Goal: Check status: Check status

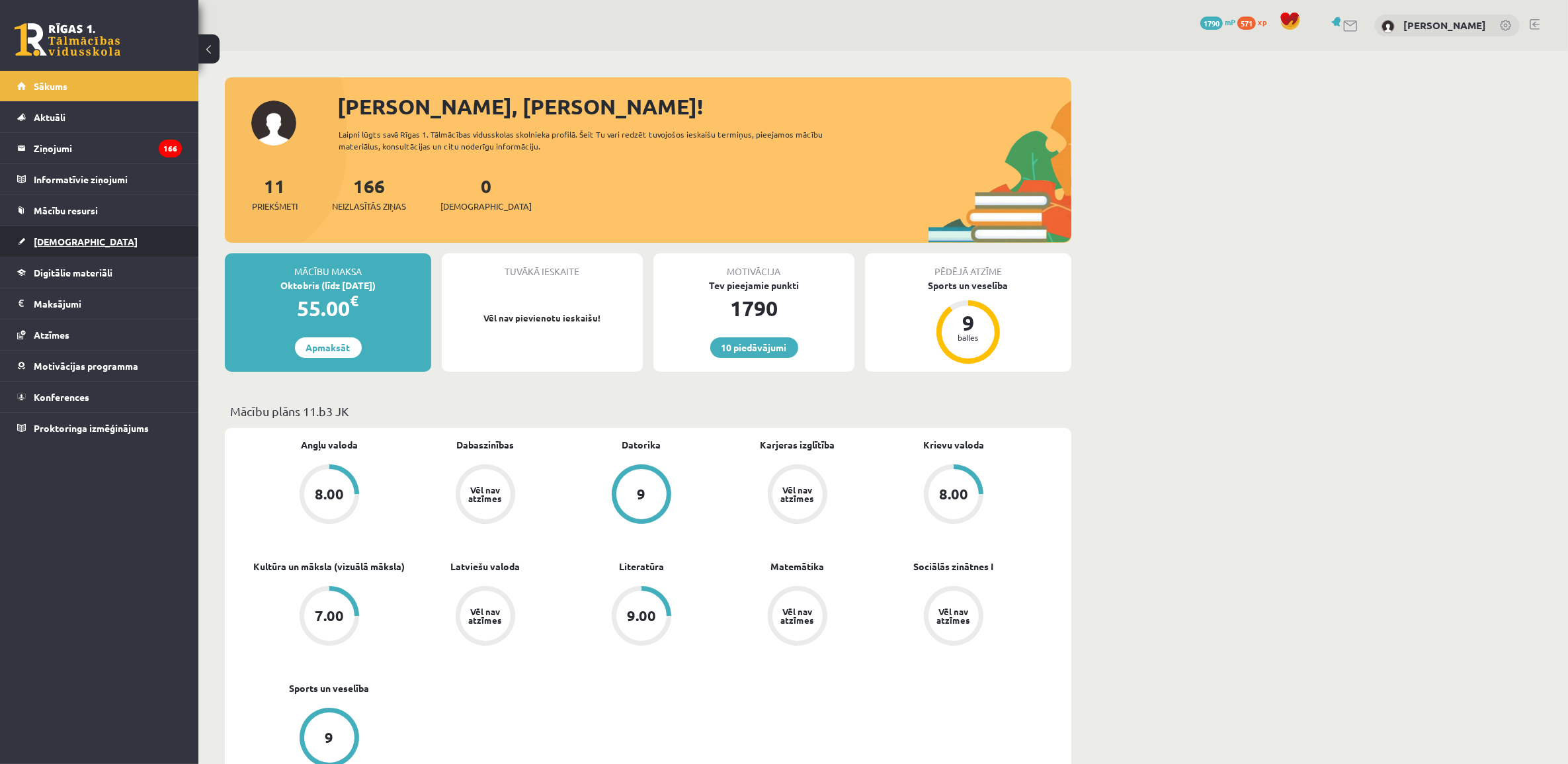
click at [91, 248] on link "[DEMOGRAPHIC_DATA]" at bounding box center [99, 242] width 165 height 31
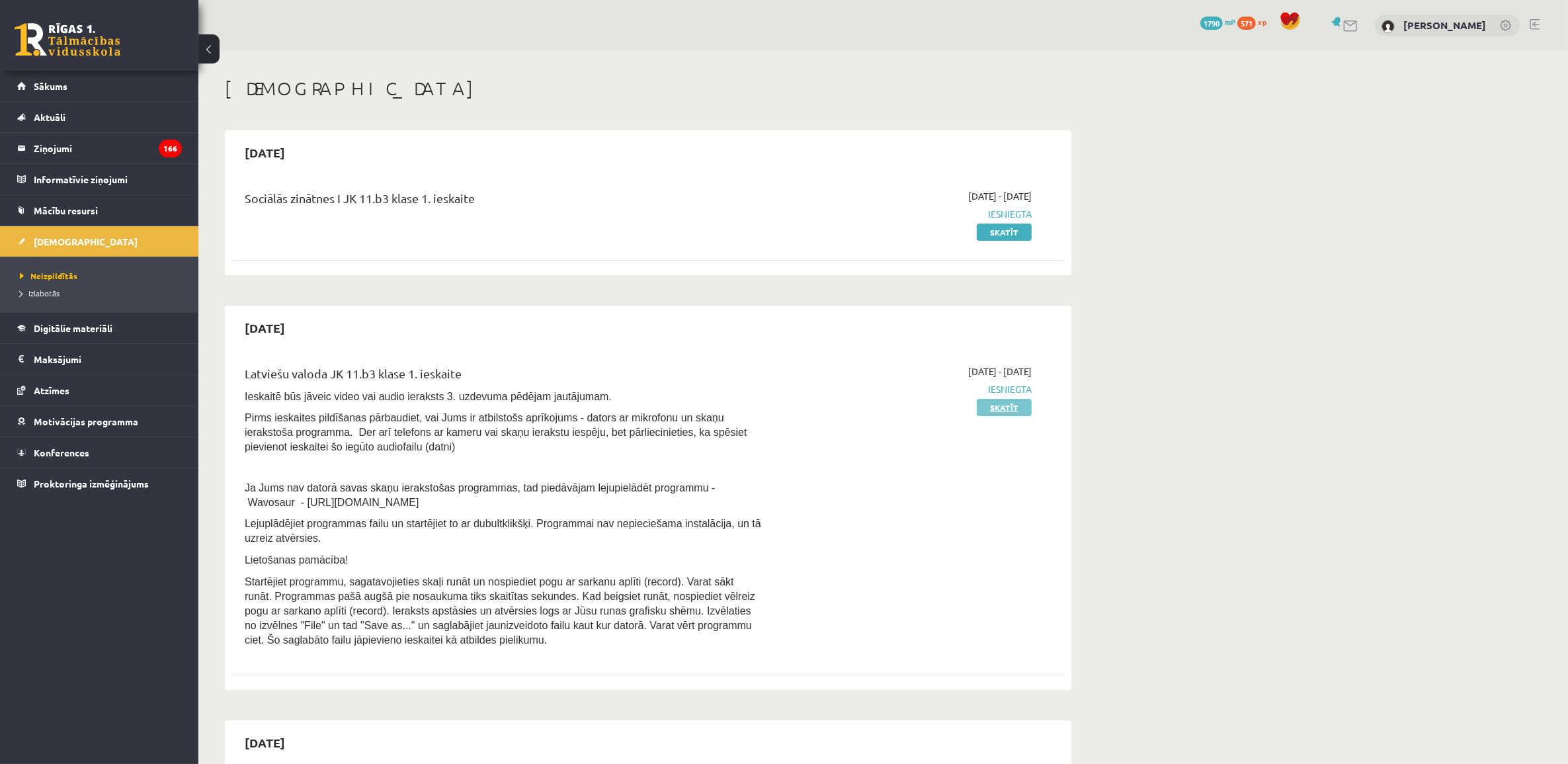
click at [1003, 412] on link "Skatīt" at bounding box center [1004, 408] width 55 height 17
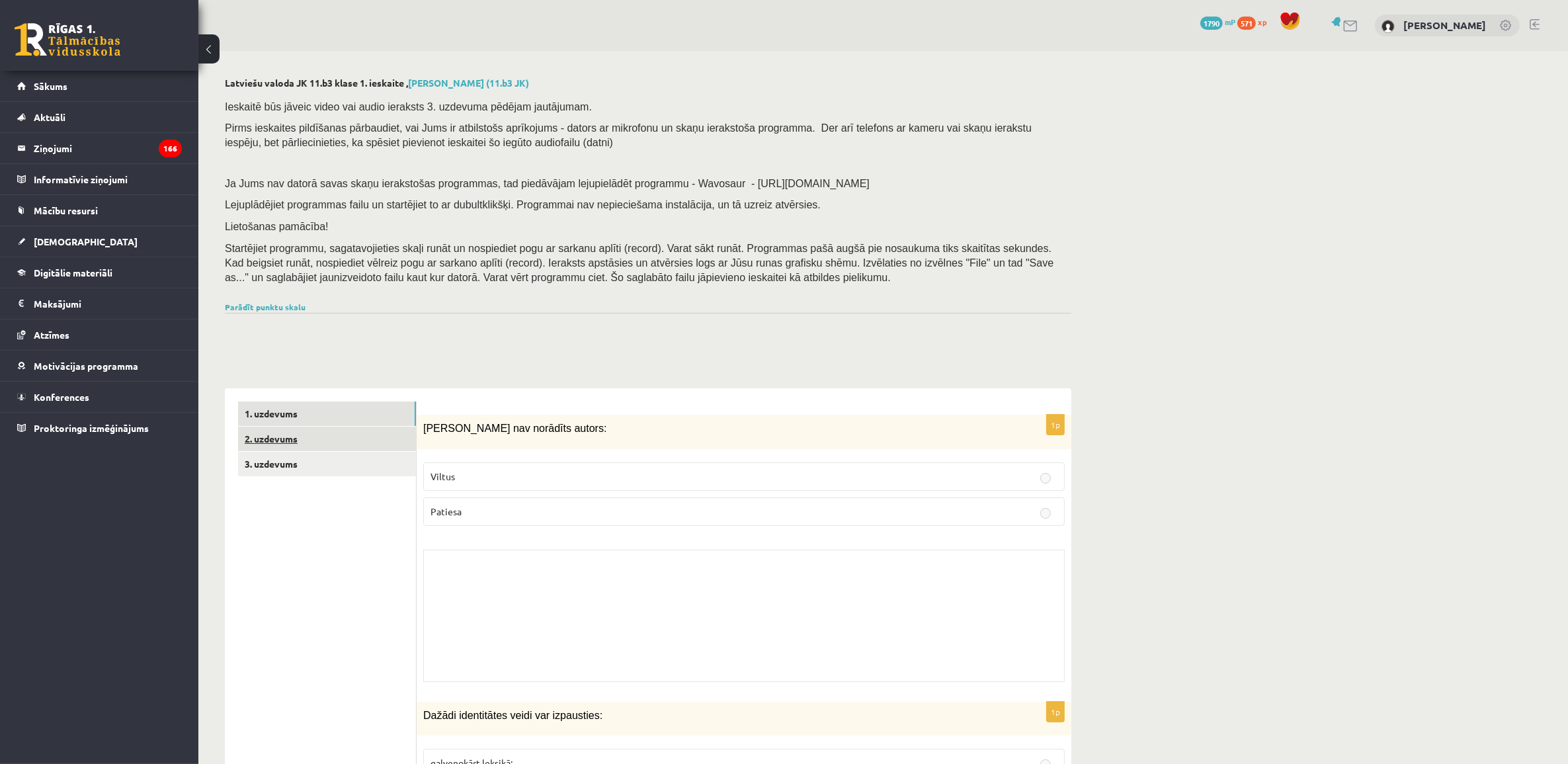
click at [321, 438] on link "2. uzdevums" at bounding box center [327, 438] width 178 height 25
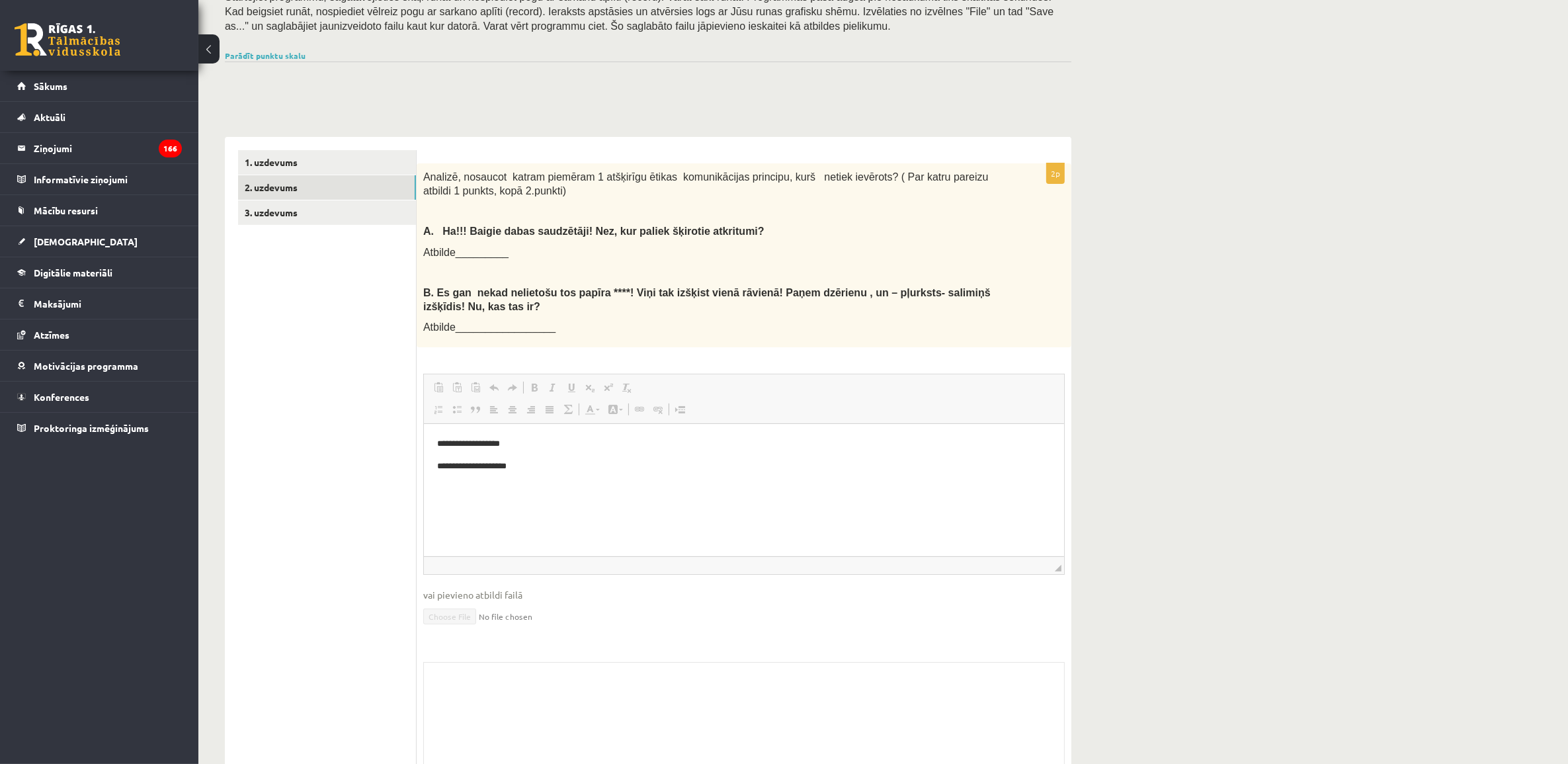
scroll to position [247, 0]
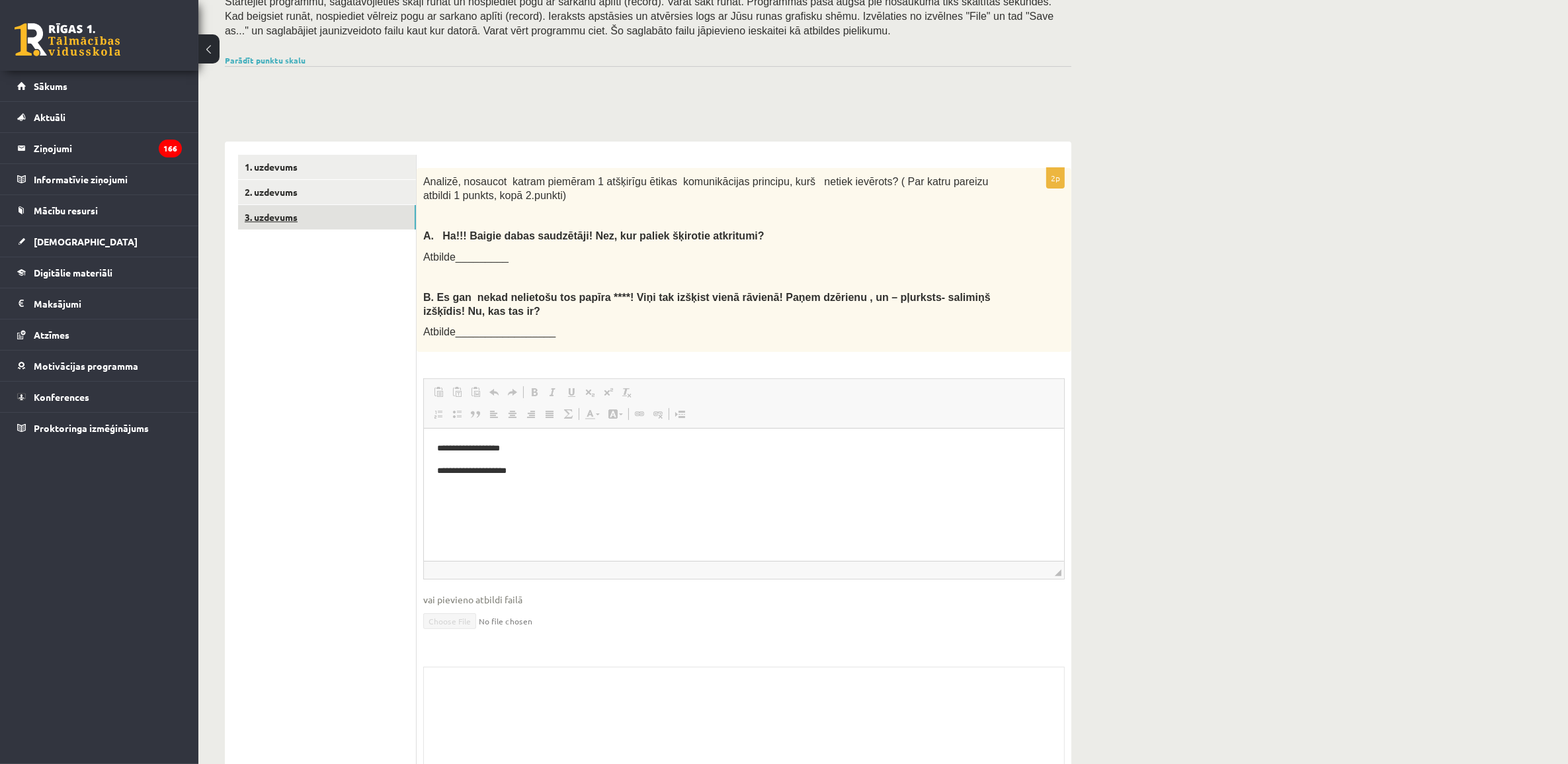
click at [361, 215] on link "3. uzdevums" at bounding box center [327, 217] width 178 height 25
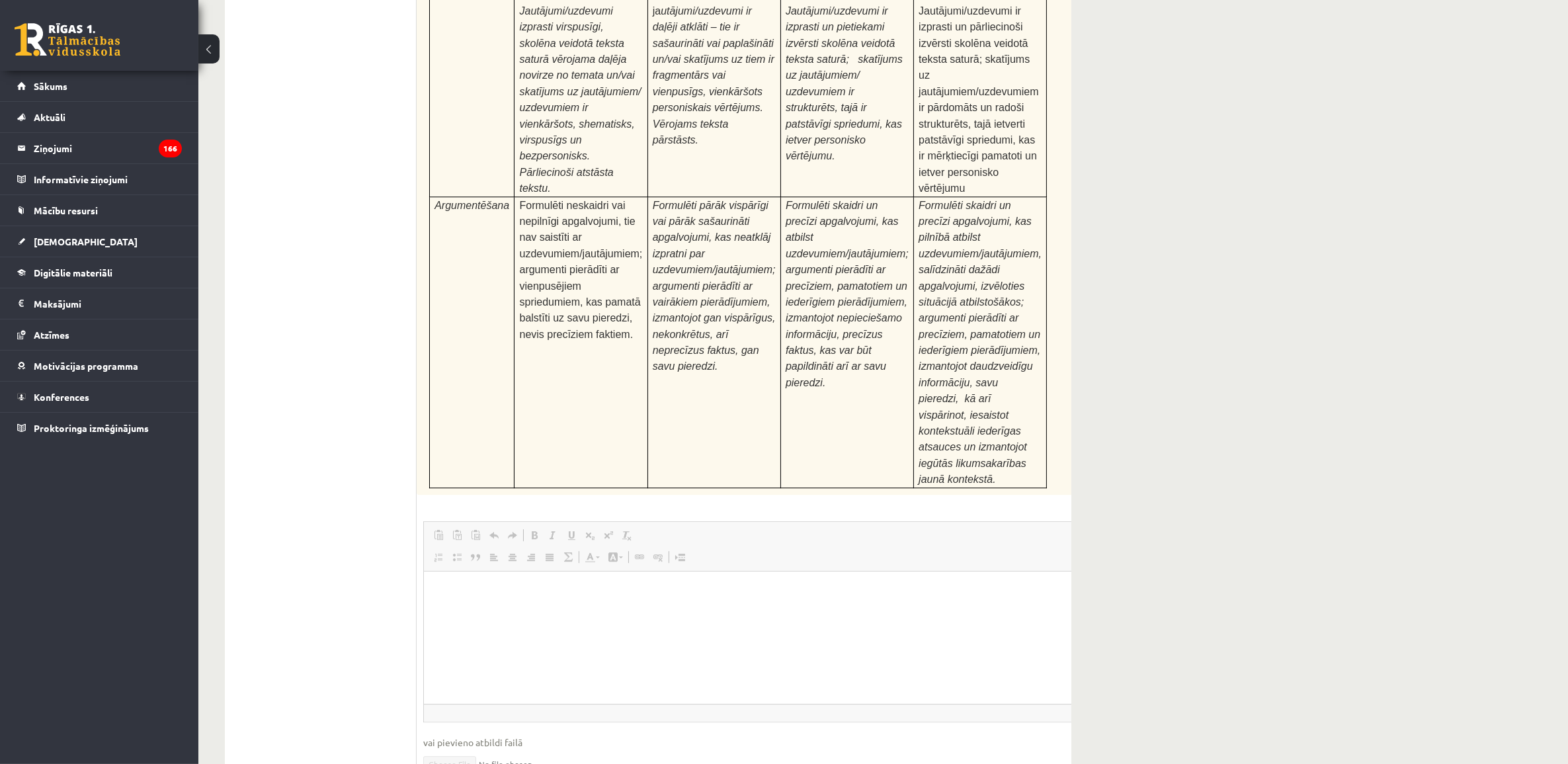
scroll to position [4984, 0]
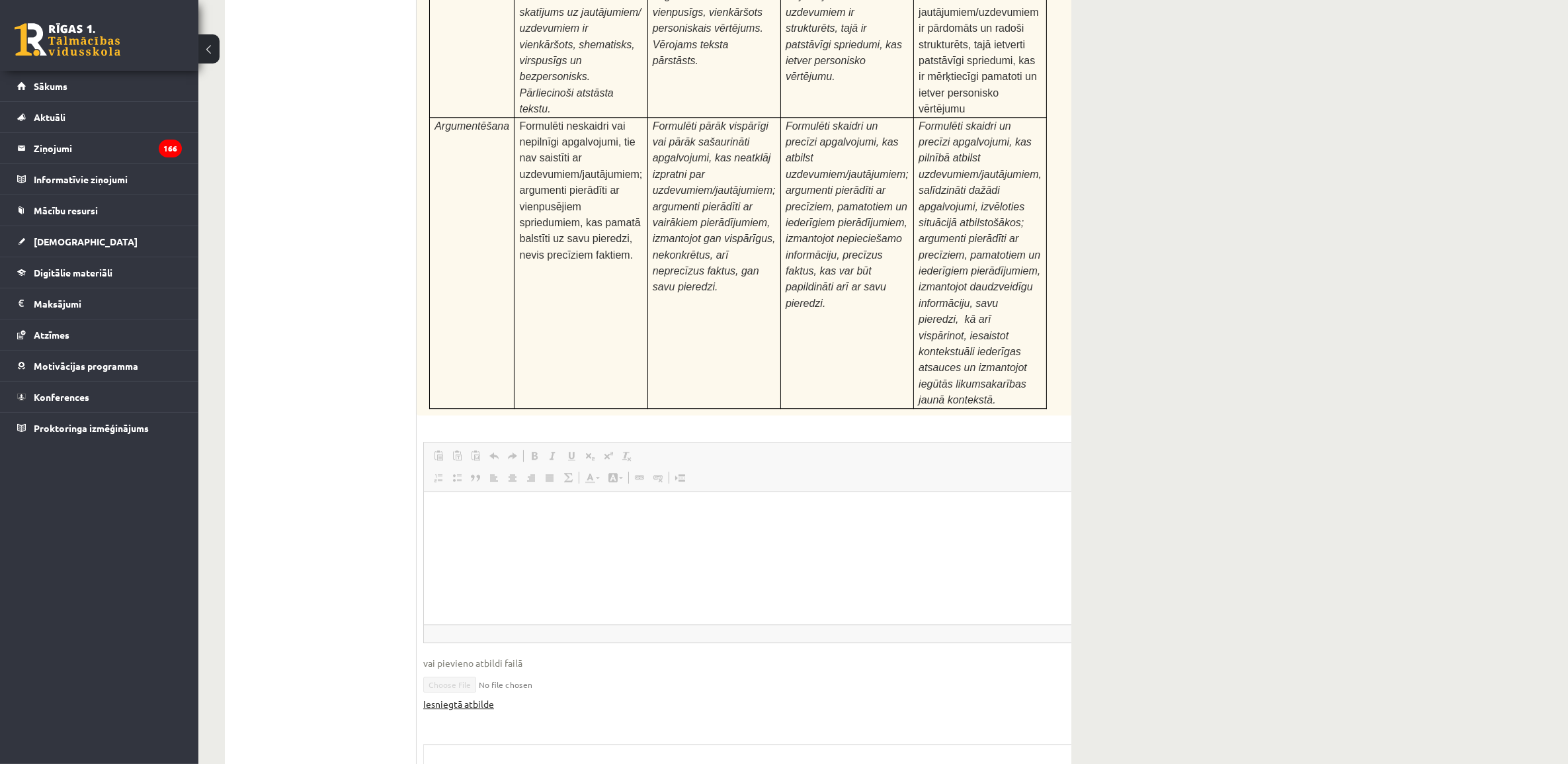
click at [487, 697] on link "Iesniegtā atbilde" at bounding box center [459, 704] width 71 height 14
